Goal: Use online tool/utility: Utilize a website feature to perform a specific function

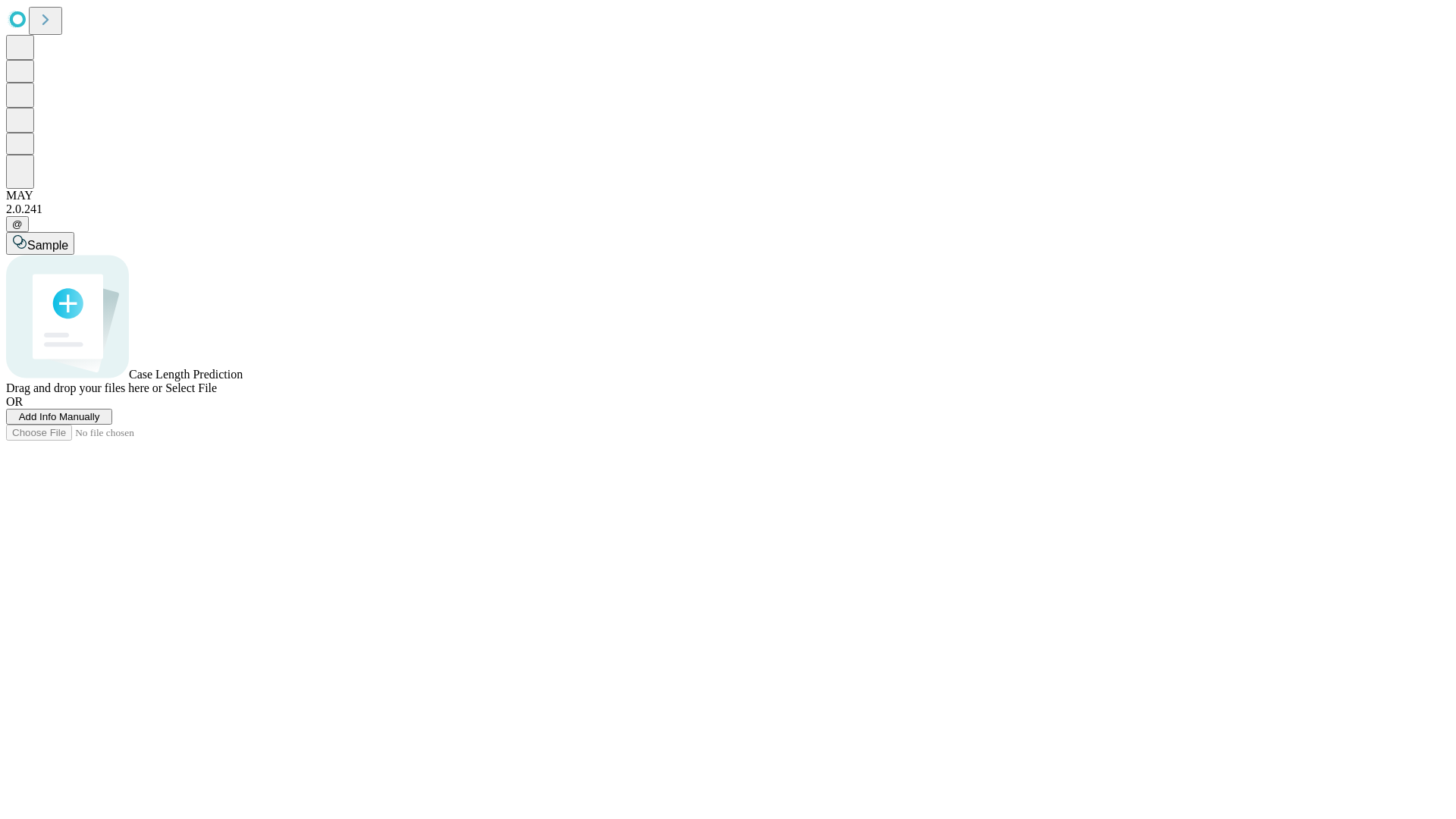
click at [100, 422] on span "Add Info Manually" at bounding box center [59, 416] width 81 height 11
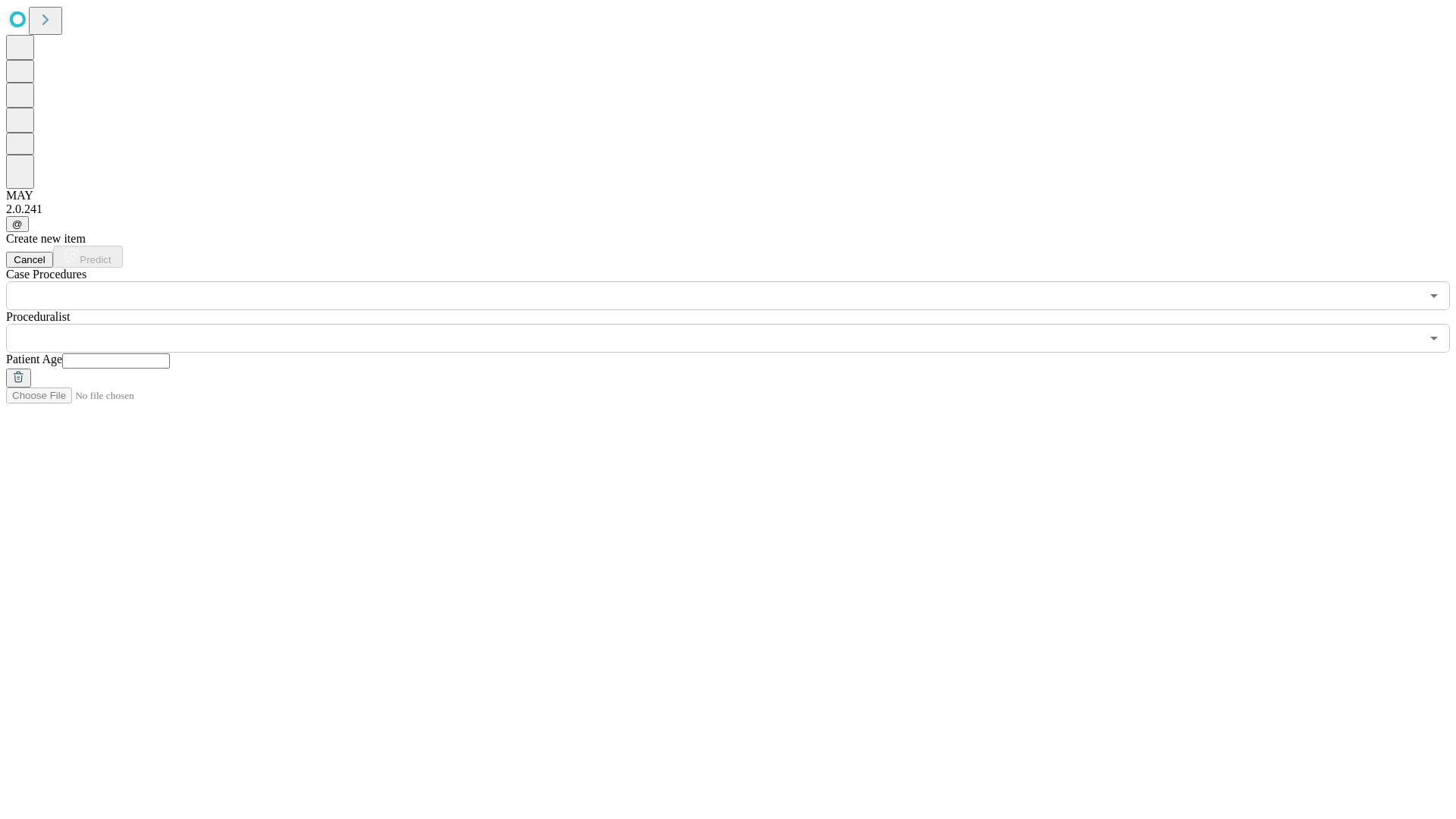
click at [170, 354] on input "text" at bounding box center [116, 361] width 107 height 15
type input "***"
click at [739, 324] on input "text" at bounding box center [714, 338] width 1415 height 29
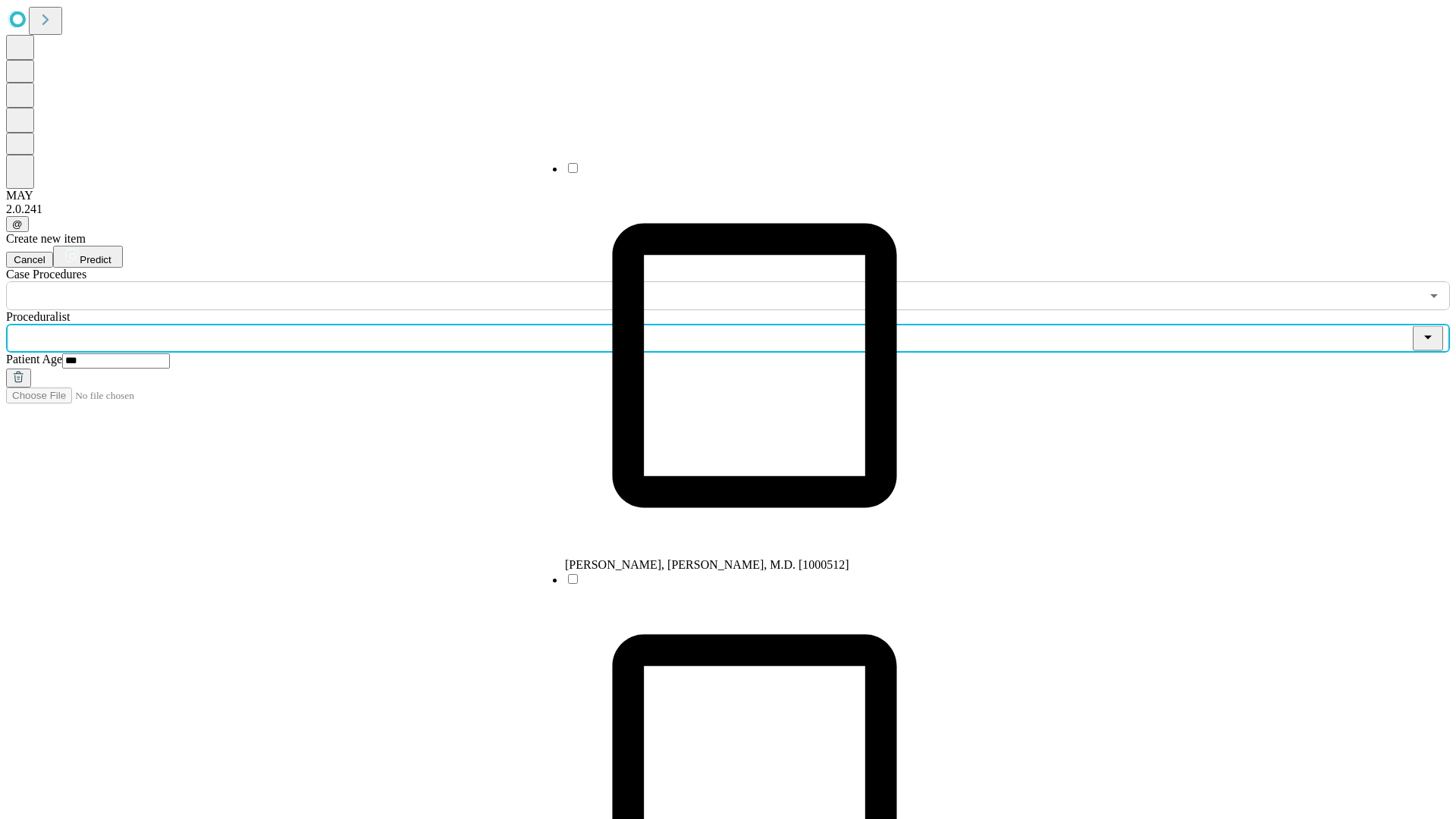
click at [739, 174] on li "[PERSON_NAME], [PERSON_NAME], M.D. [1000512]" at bounding box center [754, 366] width 379 height 411
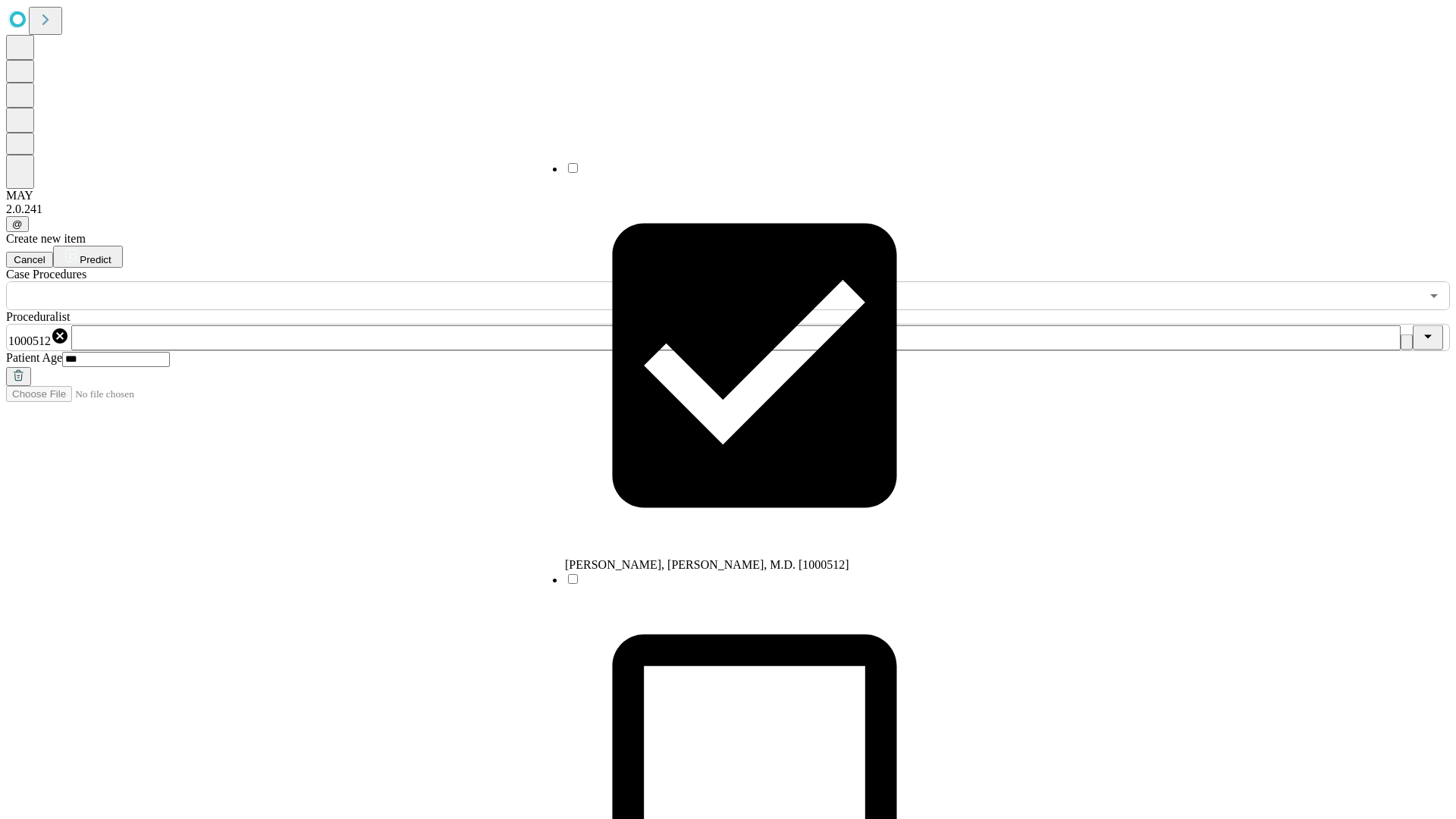
click at [319, 281] on input "text" at bounding box center [714, 296] width 1415 height 29
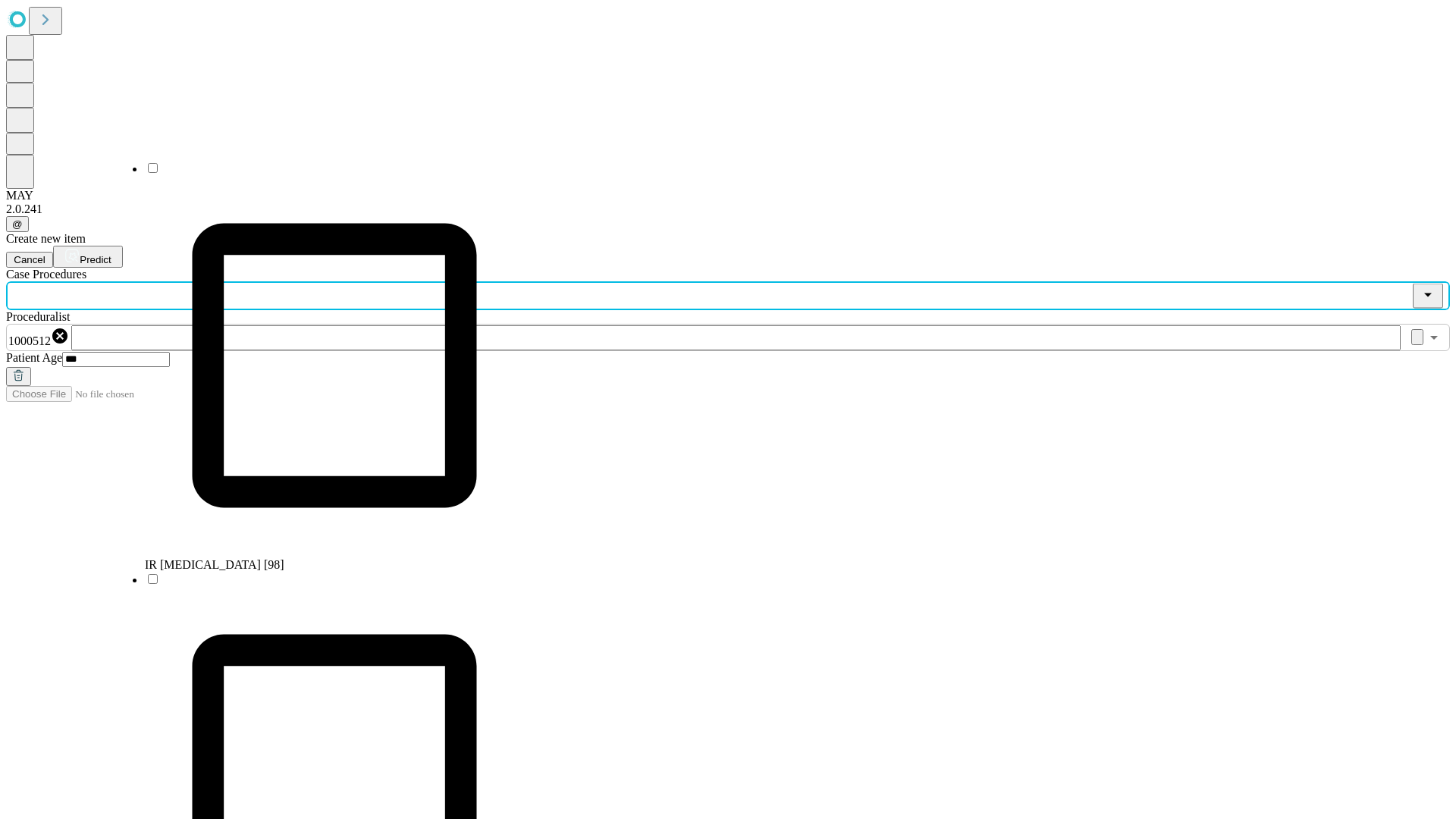
click at [319, 174] on li "IR [MEDICAL_DATA] [98]" at bounding box center [334, 366] width 379 height 411
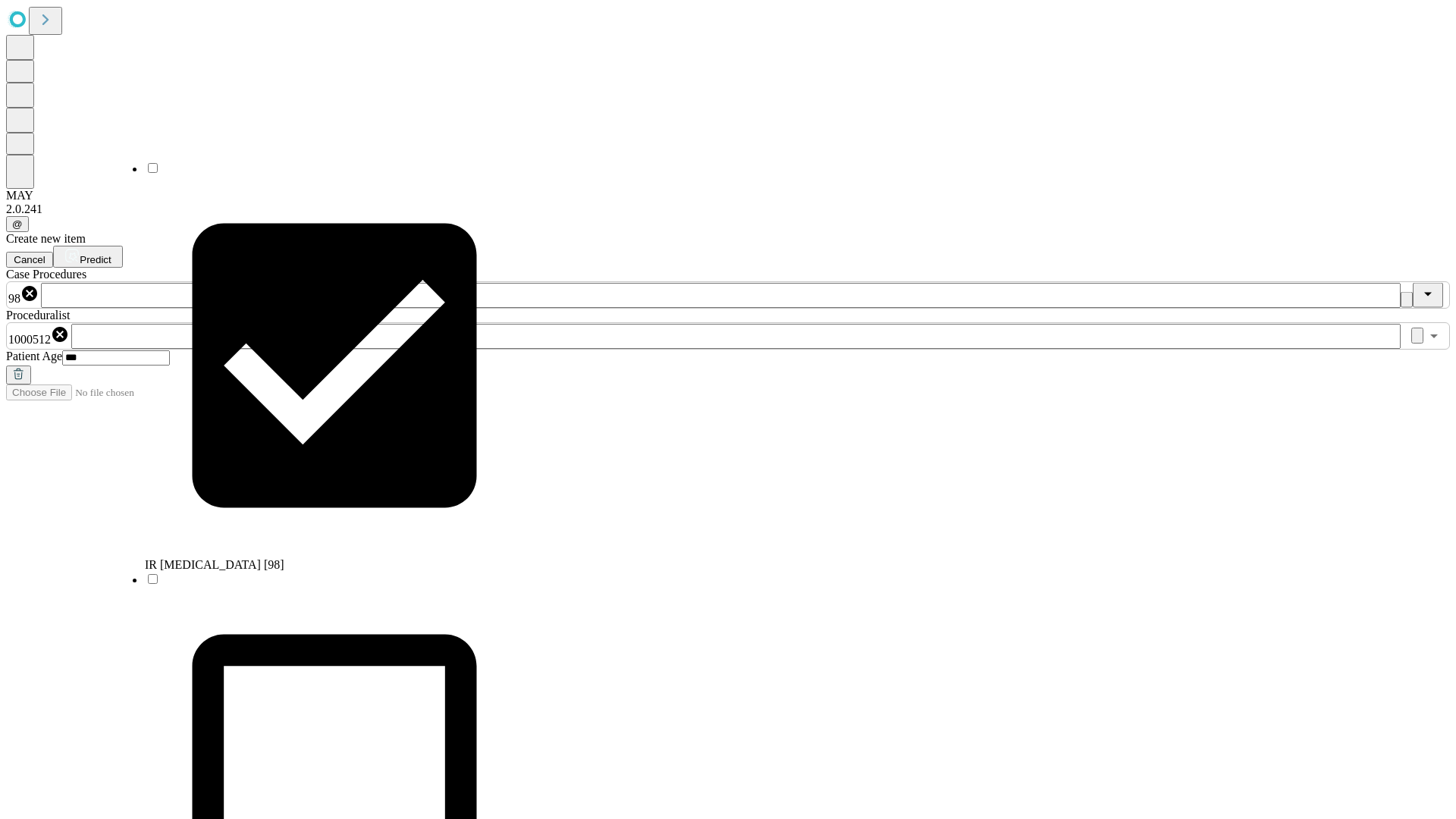
click at [111, 254] on span "Predict" at bounding box center [95, 259] width 31 height 11
